Goal: Check status

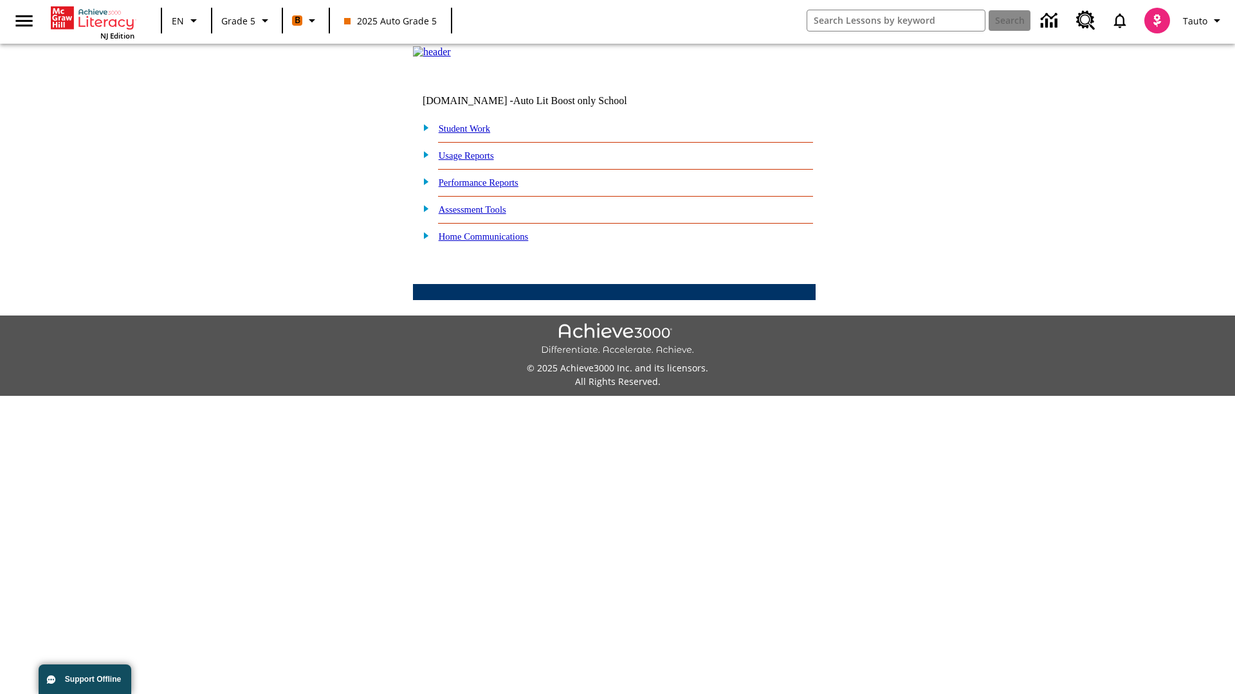
click at [473, 134] on link "Student Work" at bounding box center [464, 128] width 51 height 10
select select "/options/reports/?report_id=12&atype=22&section=2"
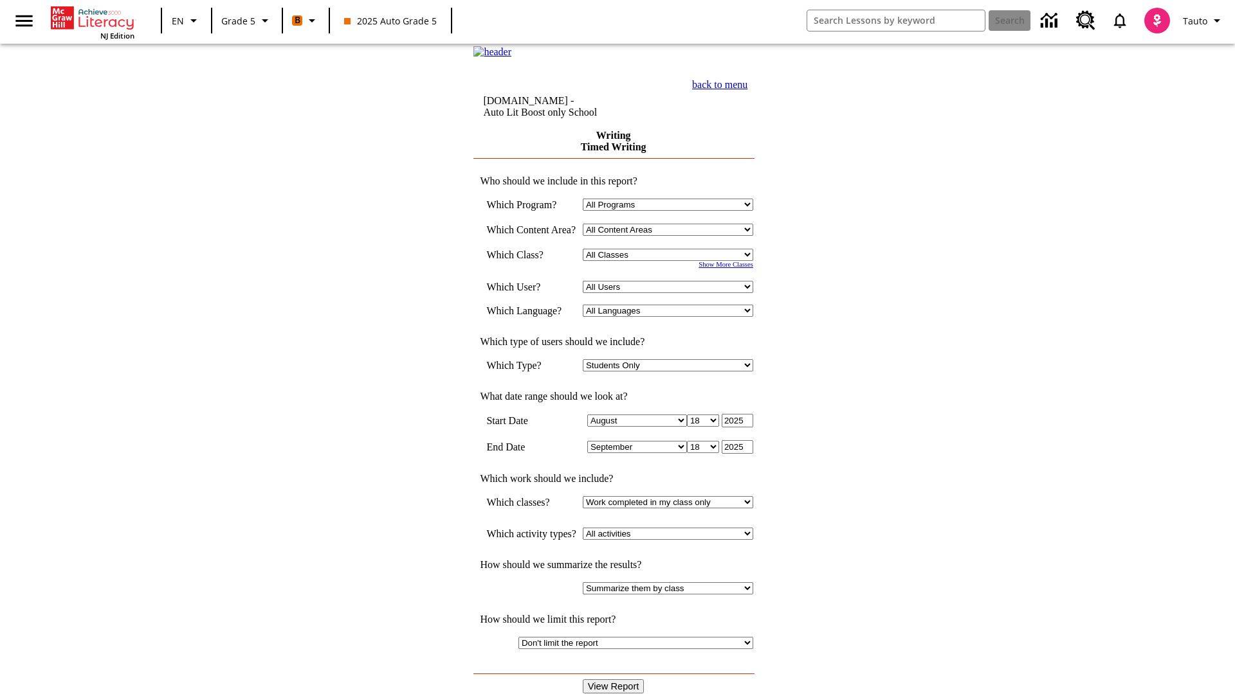
click at [672, 261] on select "Select a Class: All Classes 2025 Auto Grade 5 OL 2025 Auto Grade 6" at bounding box center [668, 255] width 170 height 12
select select "11133131"
